Goal: Find specific page/section: Find specific page/section

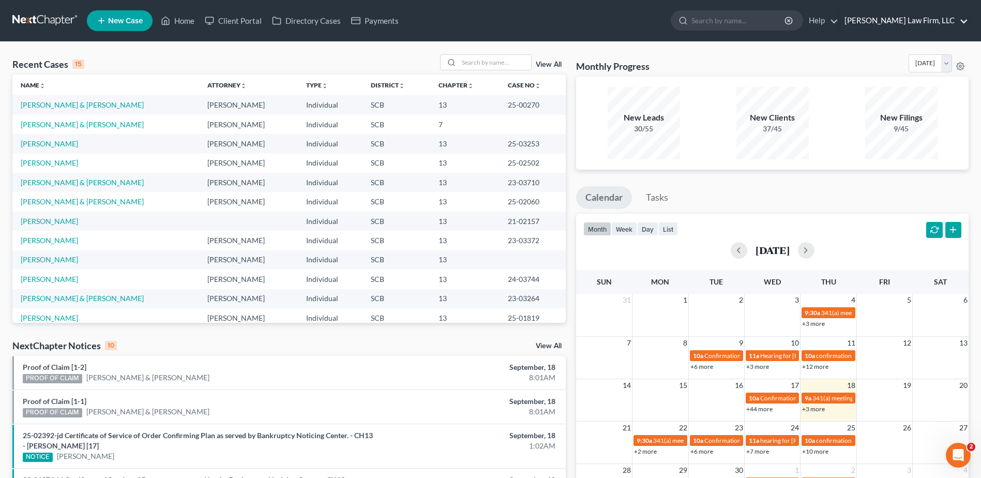
click at [935, 18] on link "[PERSON_NAME] Law Firm, LLC" at bounding box center [903, 20] width 129 height 19
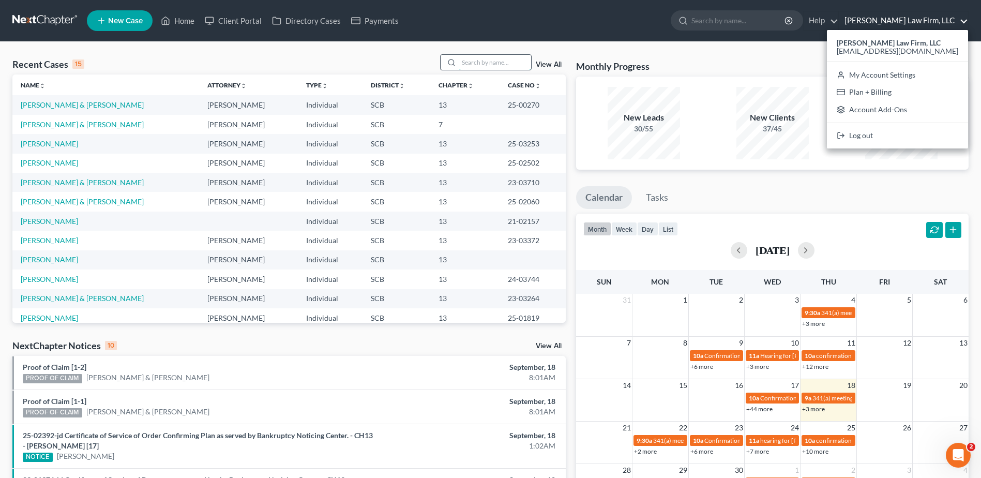
drag, startPoint x: 492, startPoint y: 56, endPoint x: 490, endPoint y: 61, distance: 5.6
click at [491, 56] on input "search" at bounding box center [495, 62] width 72 height 15
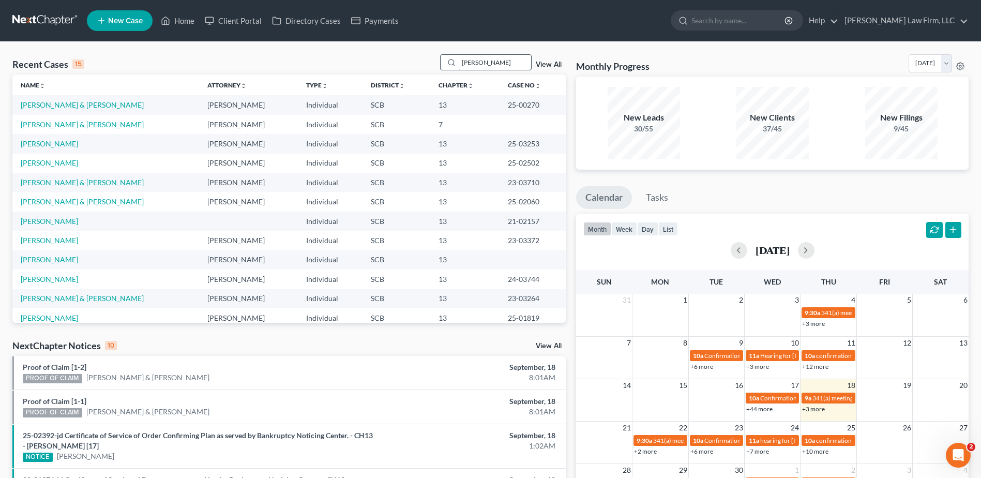
type input "davis"
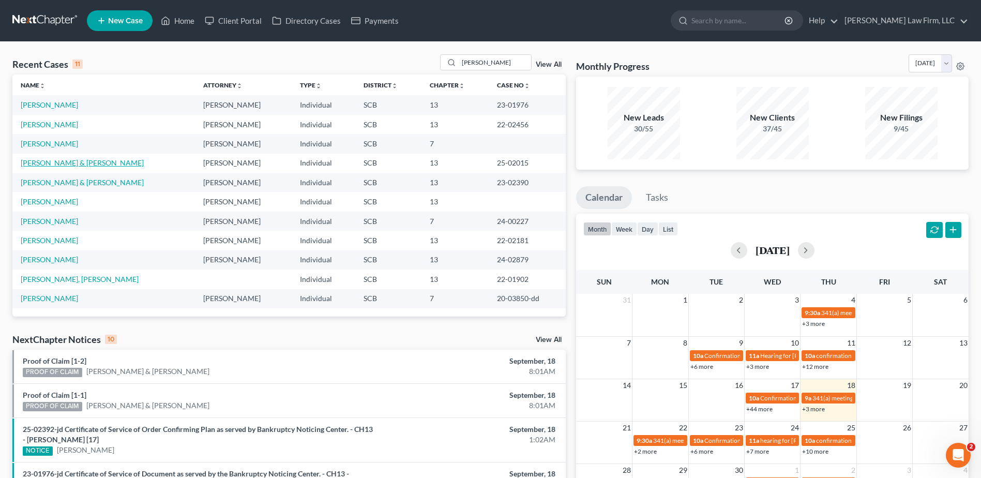
drag, startPoint x: 52, startPoint y: 164, endPoint x: 48, endPoint y: 158, distance: 7.9
click at [48, 158] on td "[PERSON_NAME] & [PERSON_NAME]" at bounding box center [103, 163] width 183 height 19
click at [46, 163] on link "[PERSON_NAME] & [PERSON_NAME]" at bounding box center [82, 162] width 123 height 9
select select "0"
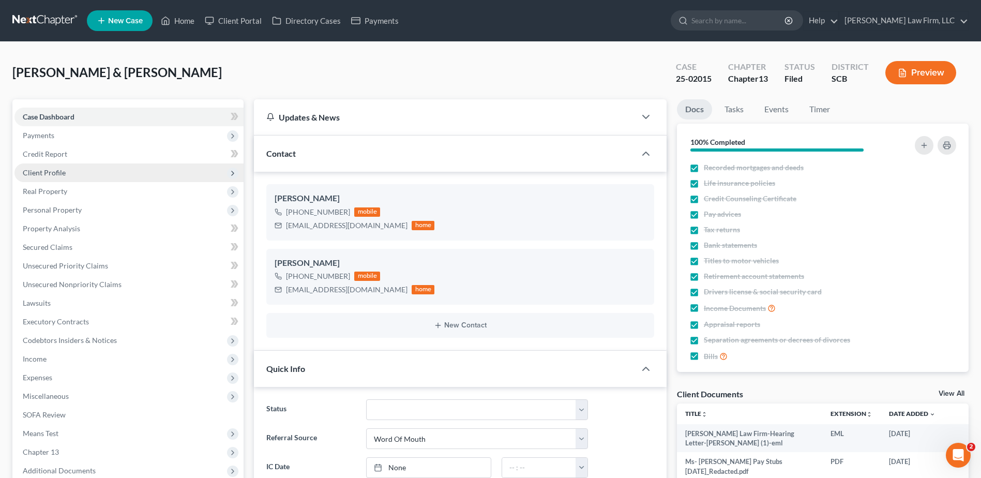
select select "3"
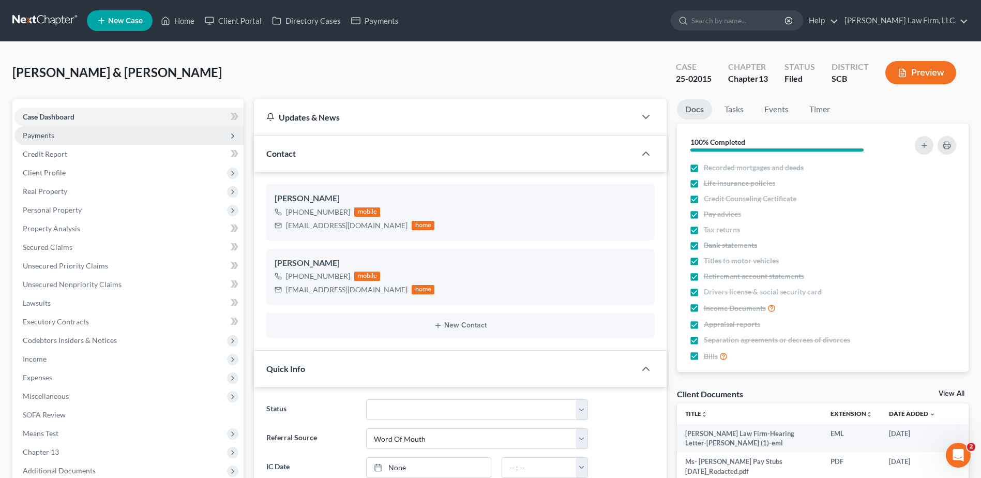
click at [80, 134] on span "Payments" at bounding box center [128, 135] width 229 height 19
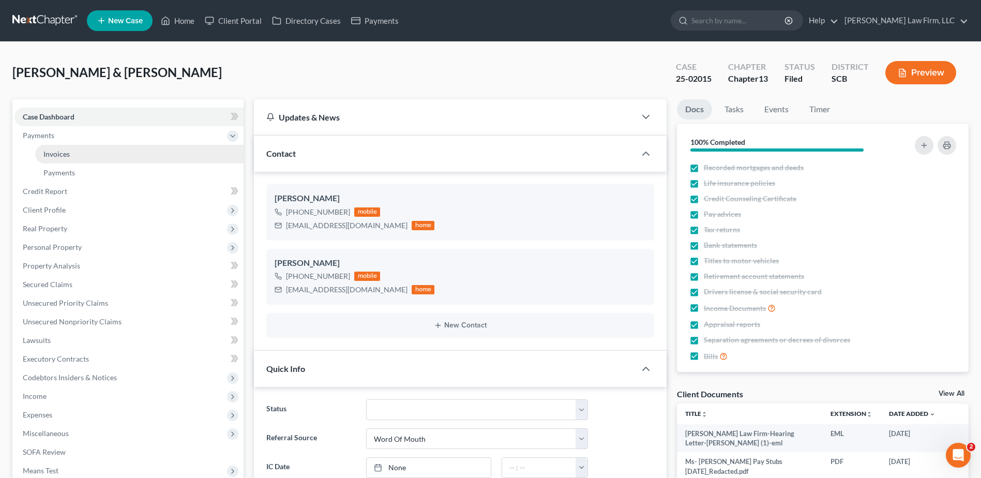
click at [54, 152] on span "Invoices" at bounding box center [56, 153] width 26 height 9
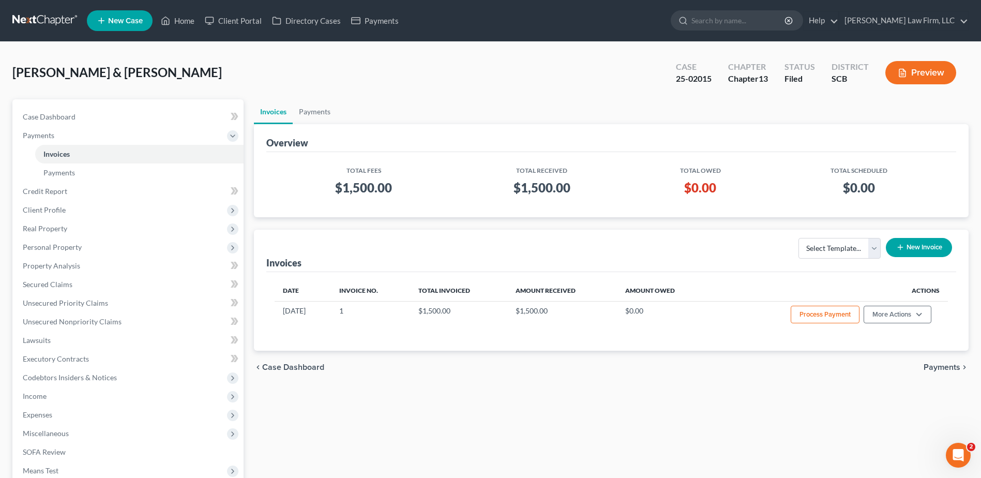
click at [30, 24] on link at bounding box center [45, 20] width 66 height 19
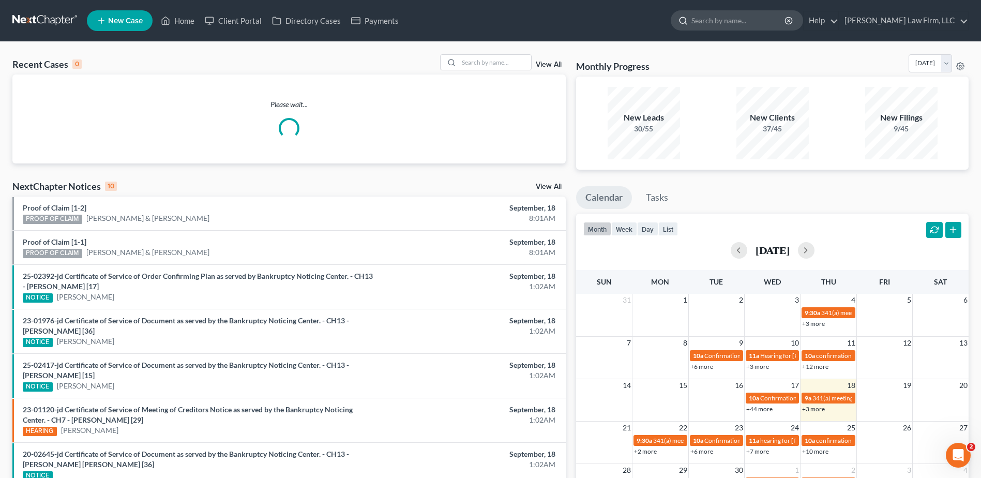
click at [771, 19] on input "search" at bounding box center [739, 20] width 95 height 19
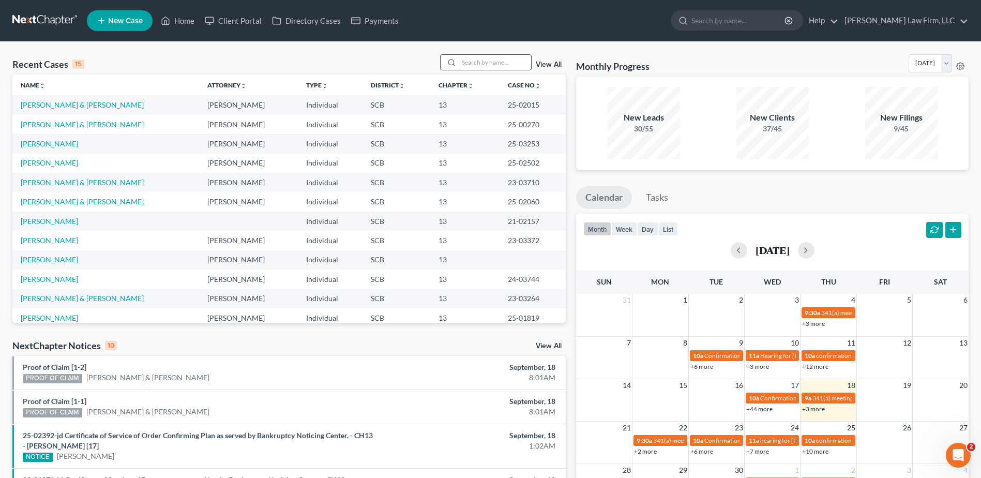
click at [509, 62] on input "search" at bounding box center [495, 62] width 72 height 15
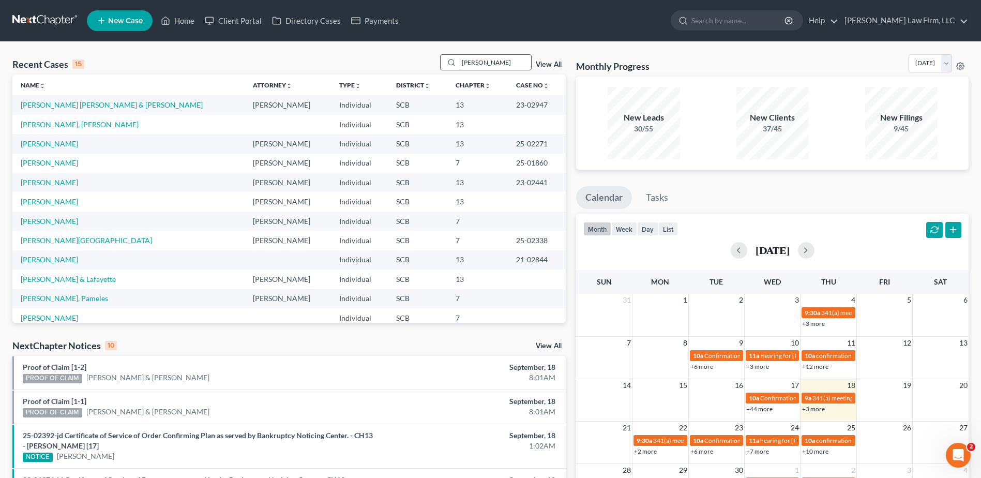
type input "Munguia"
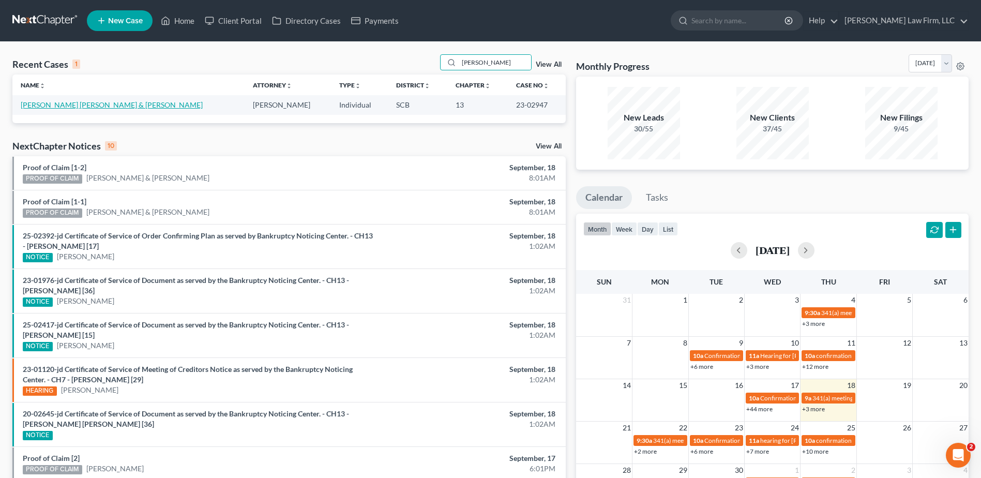
click at [142, 104] on link "[PERSON_NAME] [PERSON_NAME] & [PERSON_NAME]" at bounding box center [112, 104] width 182 height 9
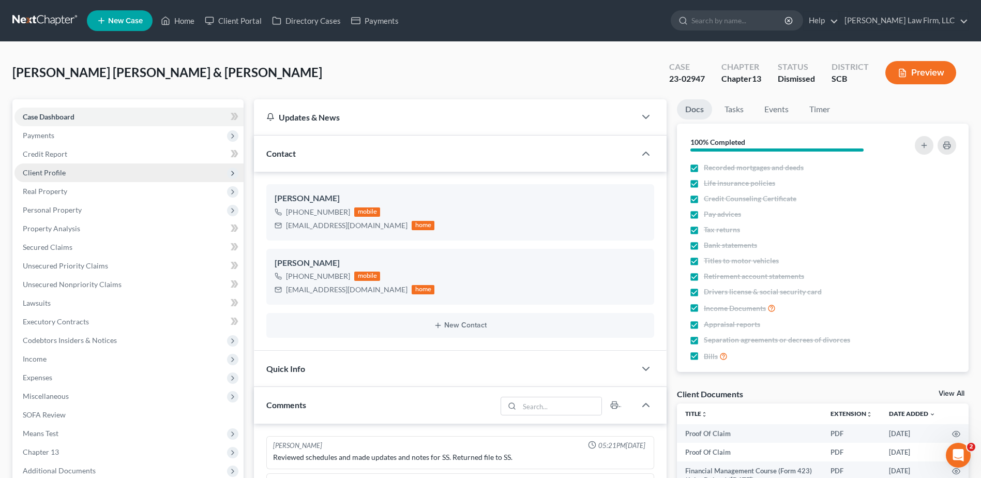
scroll to position [1686, 0]
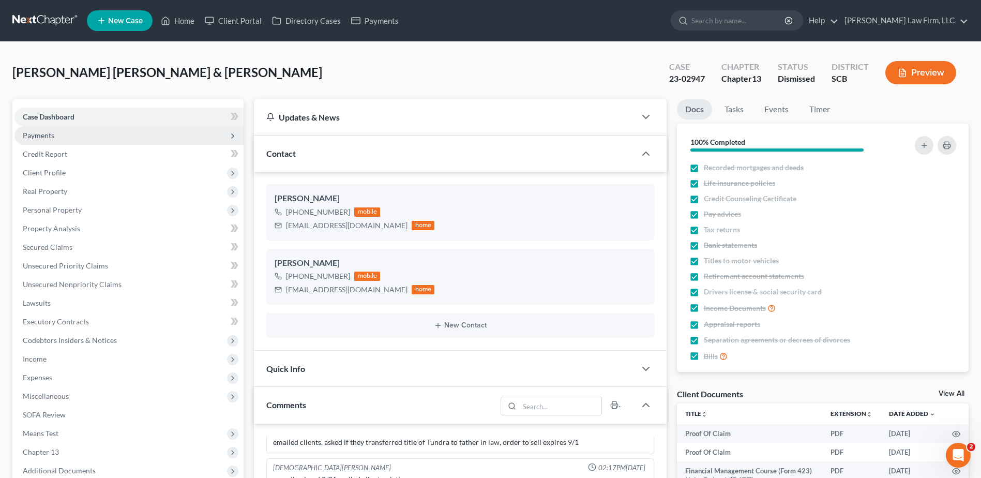
click at [70, 136] on span "Payments" at bounding box center [128, 135] width 229 height 19
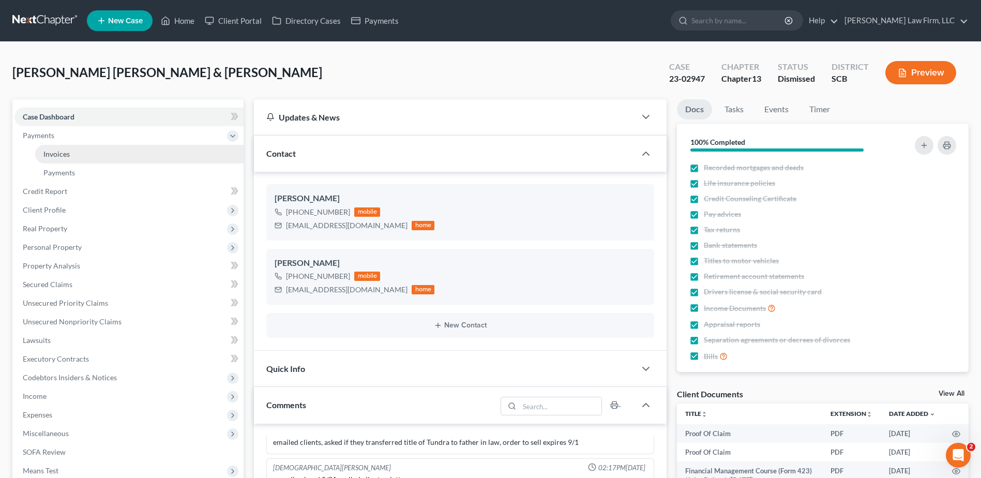
click at [72, 153] on link "Invoices" at bounding box center [139, 154] width 208 height 19
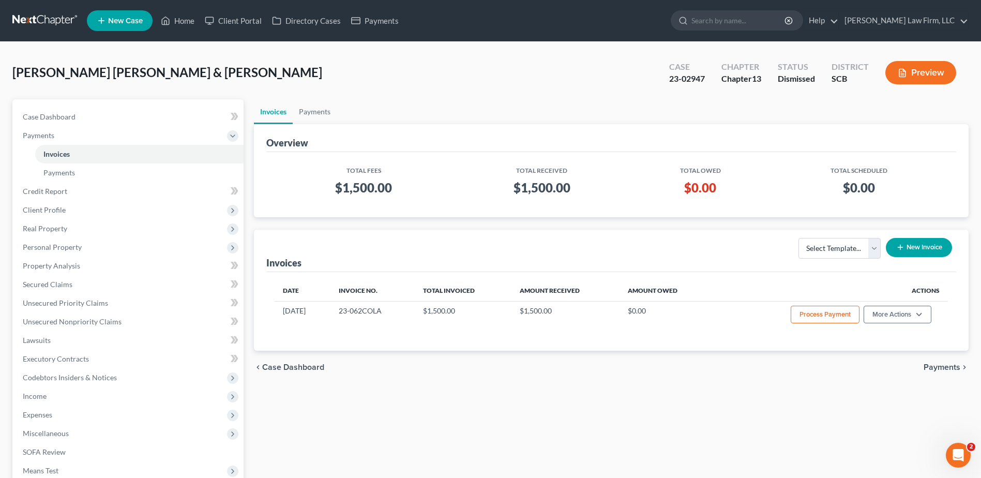
click at [55, 12] on link at bounding box center [45, 20] width 66 height 19
